Goal: Information Seeking & Learning: Learn about a topic

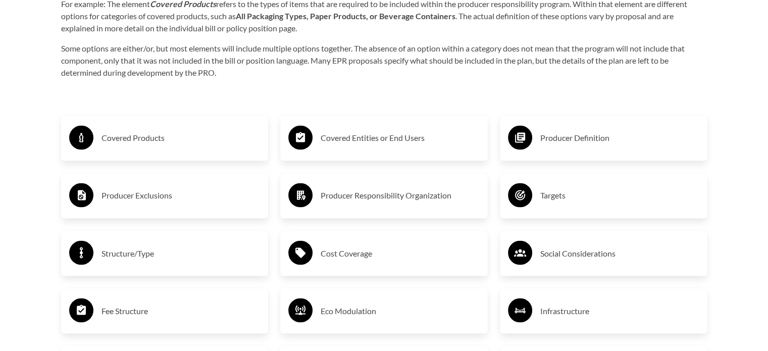
scroll to position [1701, 0]
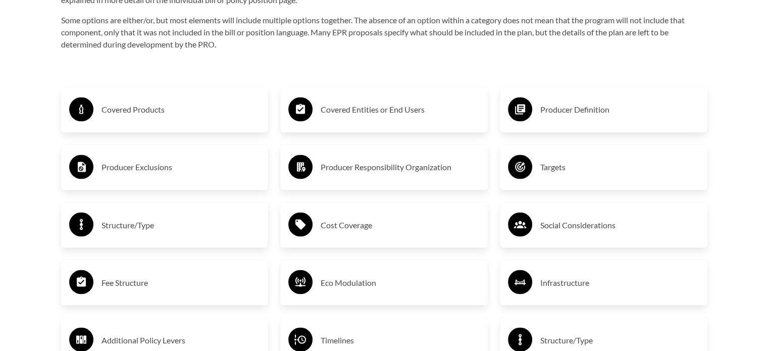
click at [118, 121] on div "Covered Products" at bounding box center [164, 109] width 191 height 29
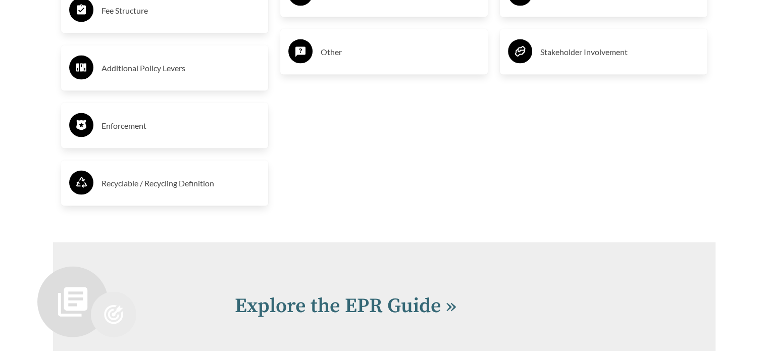
scroll to position [2105, 0]
click at [150, 187] on h3 "Recyclable / Recycling Definition" at bounding box center [181, 183] width 159 height 16
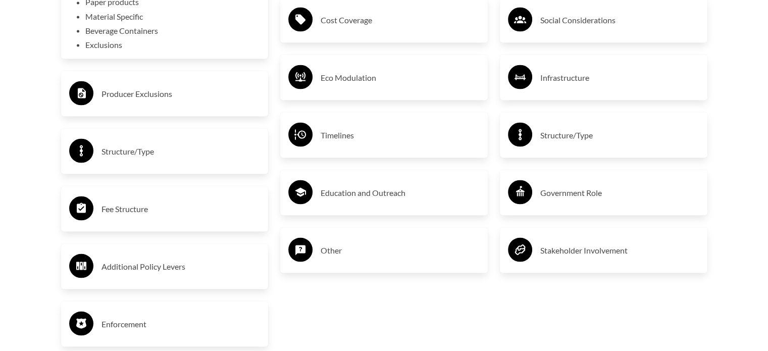
scroll to position [1903, 0]
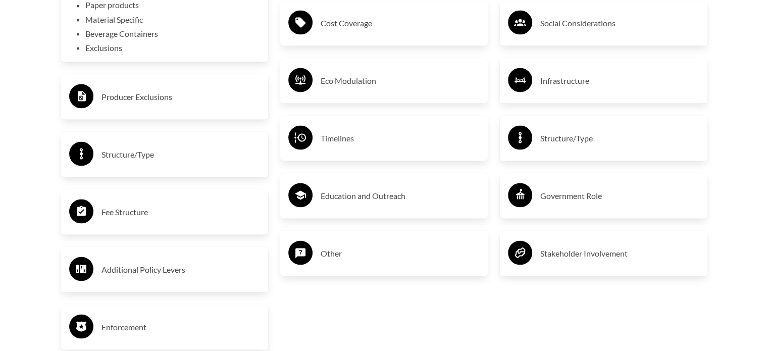
click at [136, 216] on h3 "Fee Structure" at bounding box center [181, 212] width 159 height 16
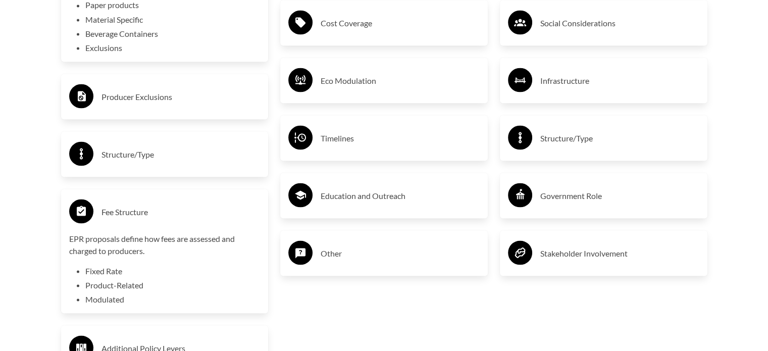
click at [136, 216] on h3 "Fee Structure" at bounding box center [181, 212] width 159 height 16
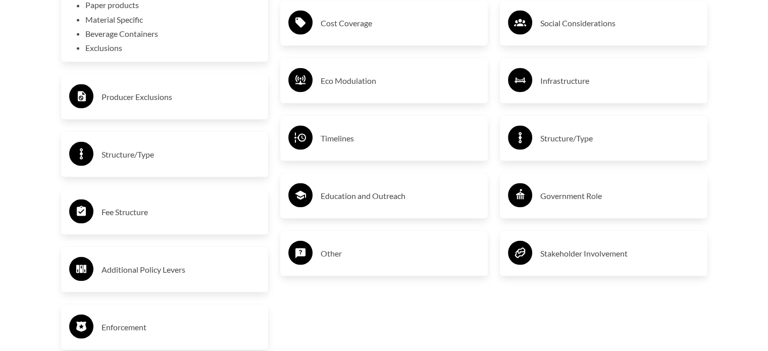
click at [133, 158] on h3 "Structure/Type" at bounding box center [181, 154] width 159 height 16
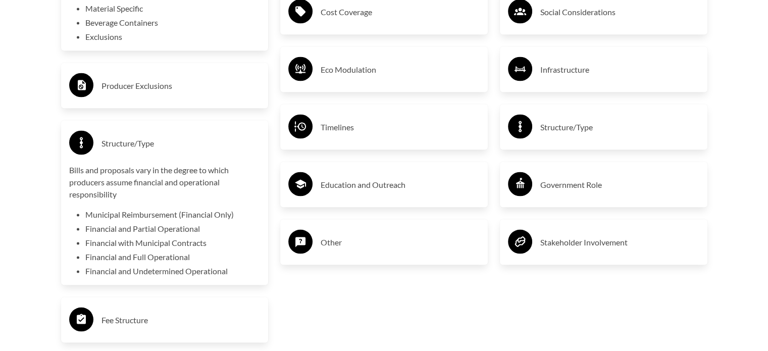
scroll to position [1915, 0]
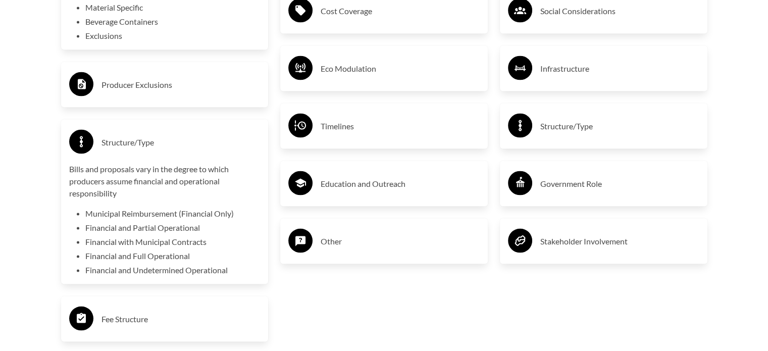
click at [123, 89] on h3 "Producer Exclusions" at bounding box center [181, 84] width 159 height 16
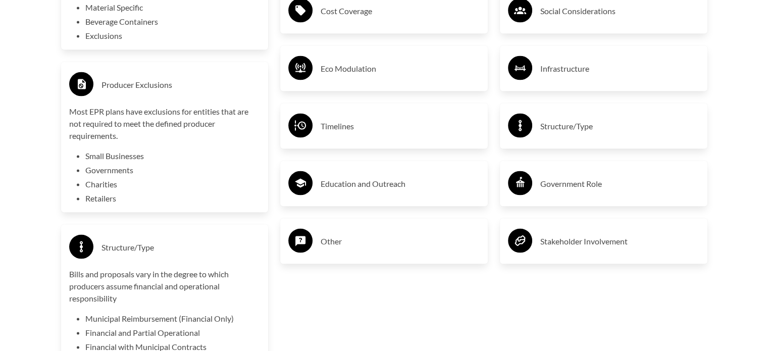
drag, startPoint x: 123, startPoint y: 89, endPoint x: 107, endPoint y: 80, distance: 18.5
click at [107, 80] on h3 "Producer Exclusions" at bounding box center [181, 84] width 159 height 16
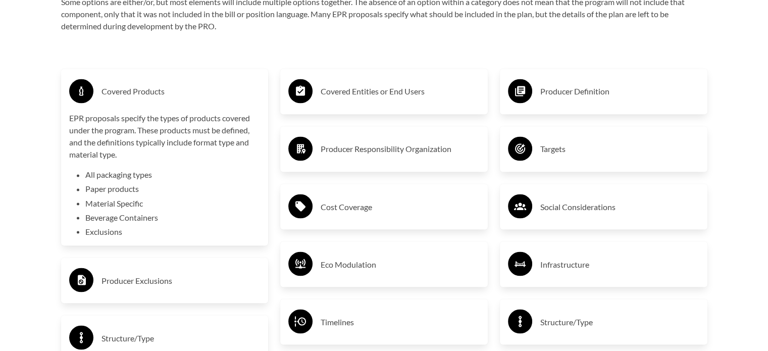
scroll to position [1711, 0]
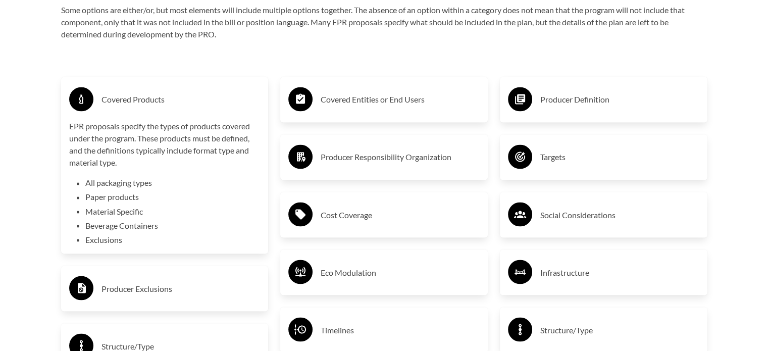
click at [378, 105] on h3 "Covered Entities or End Users" at bounding box center [400, 99] width 159 height 16
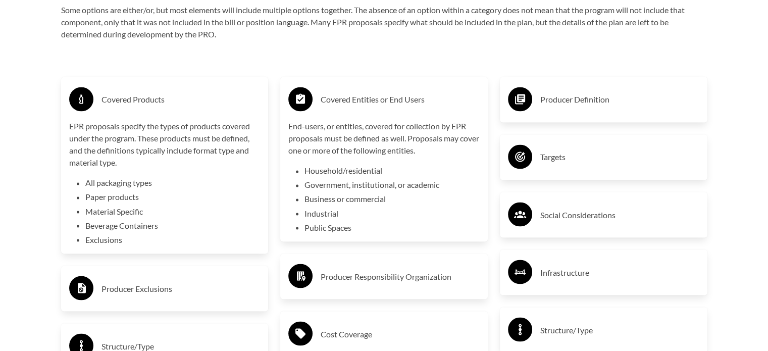
click at [378, 105] on h3 "Covered Entities or End Users" at bounding box center [400, 99] width 159 height 16
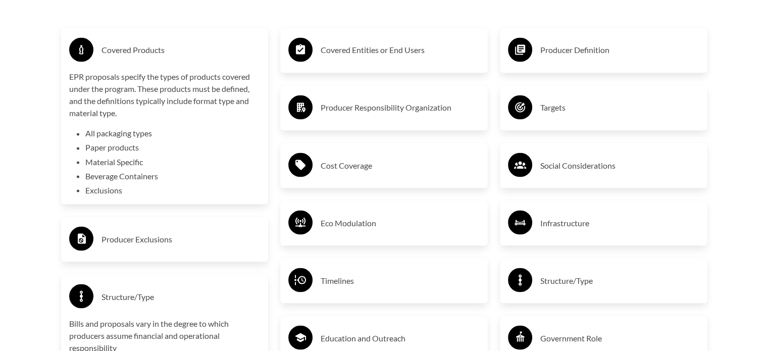
scroll to position [1769, 0]
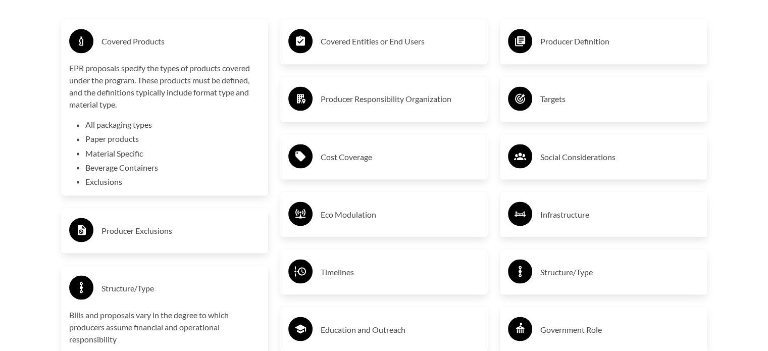
click at [344, 216] on h3 "Eco Modulation" at bounding box center [400, 214] width 159 height 16
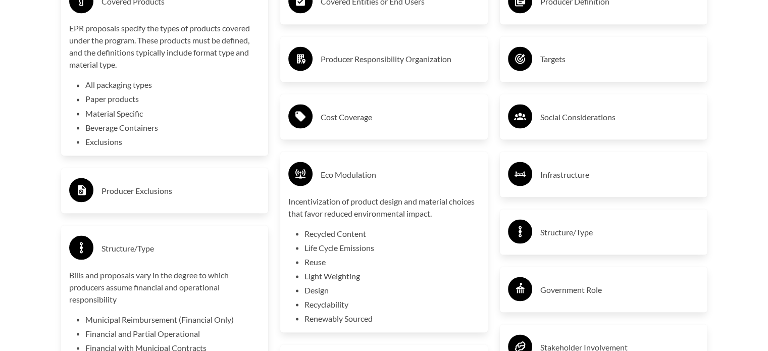
scroll to position [1818, 0]
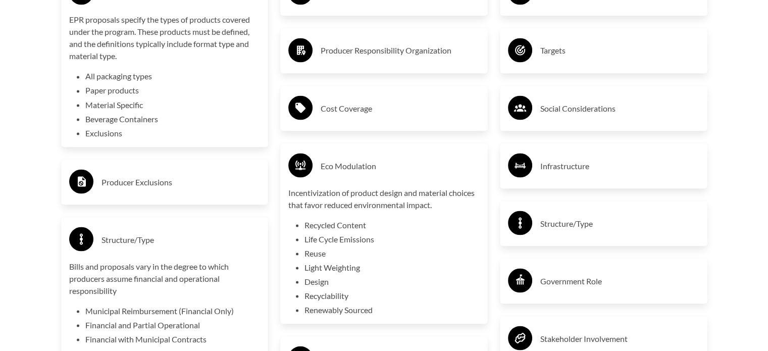
click at [347, 168] on h3 "Eco Modulation" at bounding box center [400, 166] width 159 height 16
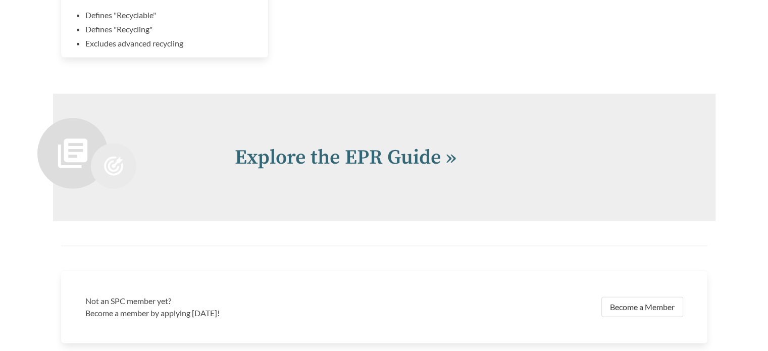
scroll to position [2475, 0]
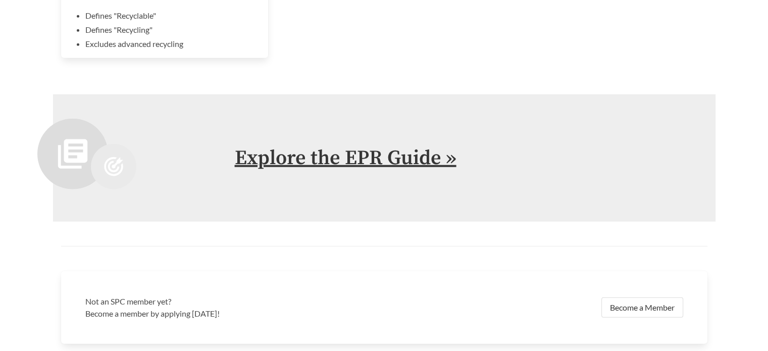
click at [329, 155] on link "Explore the EPR Guide »" at bounding box center [346, 157] width 222 height 25
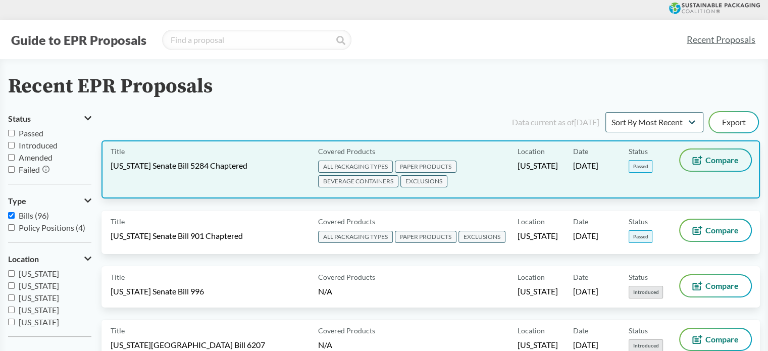
click at [725, 161] on span "Compare" at bounding box center [722, 160] width 33 height 8
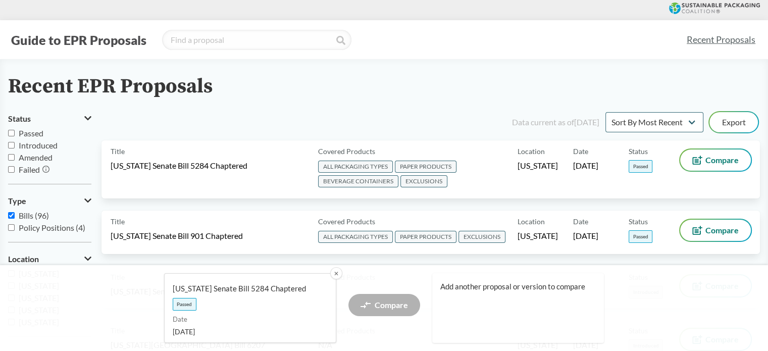
click at [336, 277] on button "✕" at bounding box center [335, 273] width 13 height 13
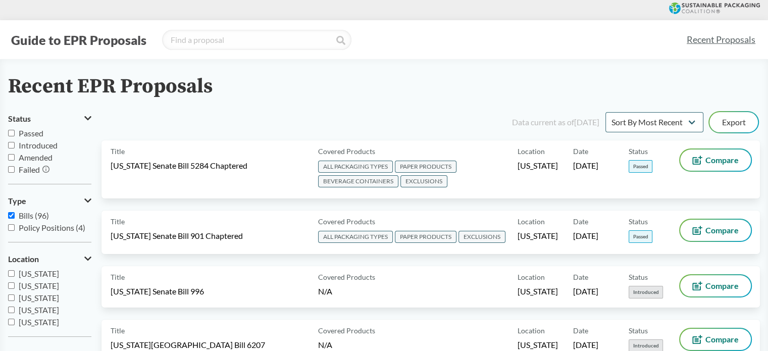
click at [12, 216] on input "Bills (96)" at bounding box center [11, 215] width 7 height 7
checkbox input "false"
click at [11, 228] on input "Policy Positions (4)" at bounding box center [11, 227] width 7 height 7
checkbox input "true"
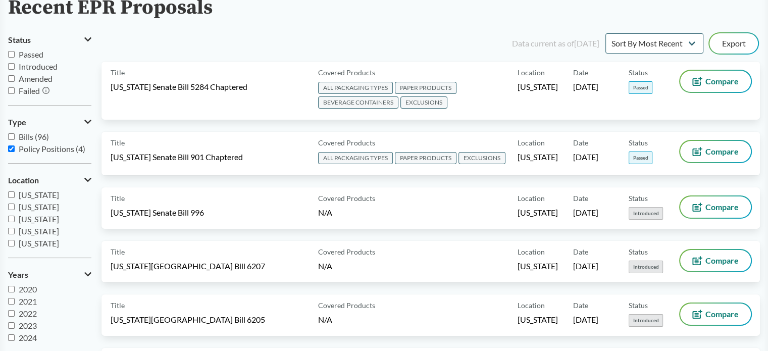
scroll to position [65, 0]
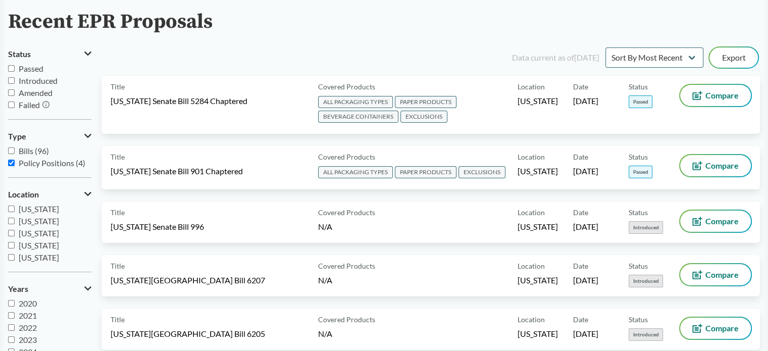
click at [17, 153] on label "Bills (96)" at bounding box center [49, 151] width 83 height 12
click at [15, 153] on input "Bills (96)" at bounding box center [11, 150] width 7 height 7
checkbox input "true"
click at [19, 258] on span "[US_STATE]" at bounding box center [39, 258] width 40 height 10
click at [15, 258] on input "[US_STATE]" at bounding box center [11, 257] width 7 height 7
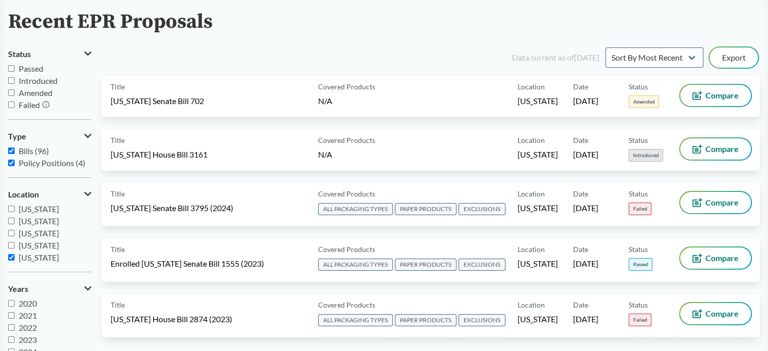
click at [13, 255] on input "[US_STATE]" at bounding box center [11, 257] width 7 height 7
checkbox input "false"
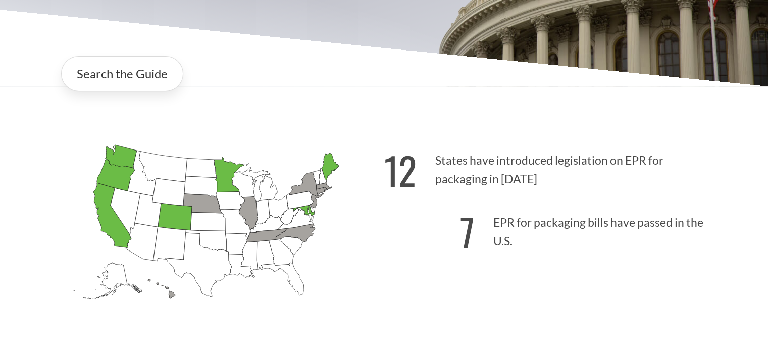
scroll to position [205, 0]
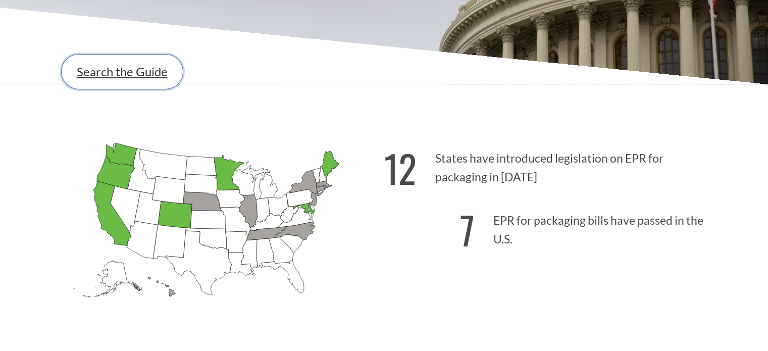
click at [111, 72] on link "Search the Guide" at bounding box center [122, 71] width 122 height 35
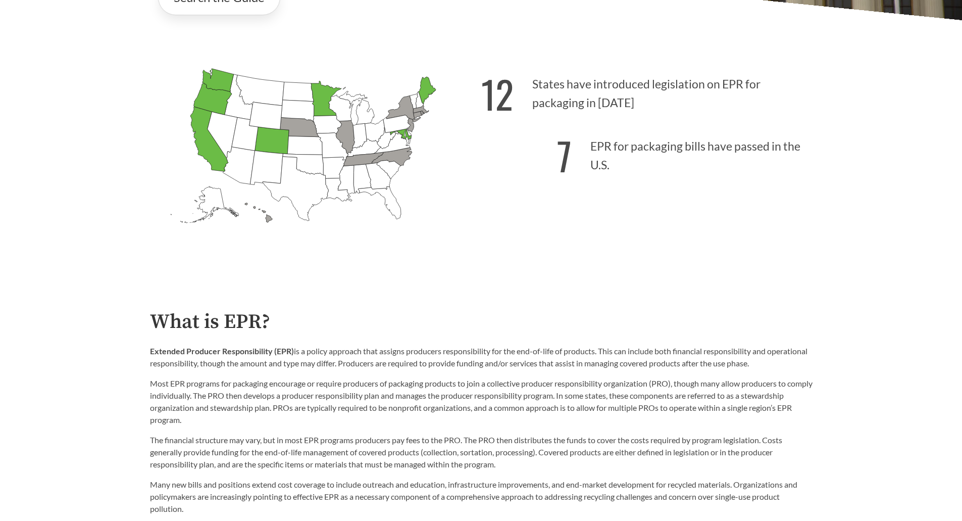
scroll to position [328, 0]
click at [459, 227] on icon "[US_STATE] Introduced: [US_STATE] Introduced: [US_STATE] Introduced: [US_STATE]…" at bounding box center [315, 162] width 331 height 207
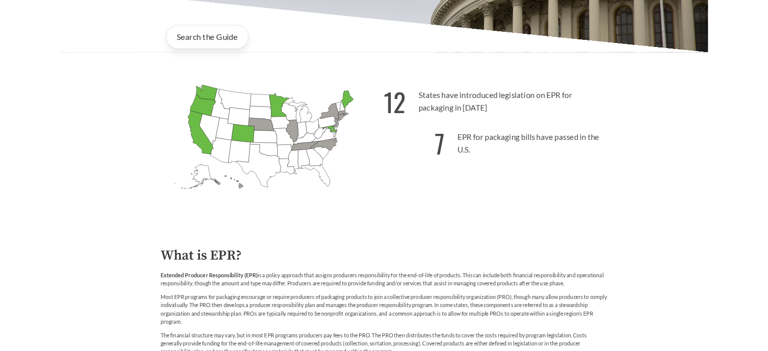
scroll to position [270, 0]
